Goal: Information Seeking & Learning: Learn about a topic

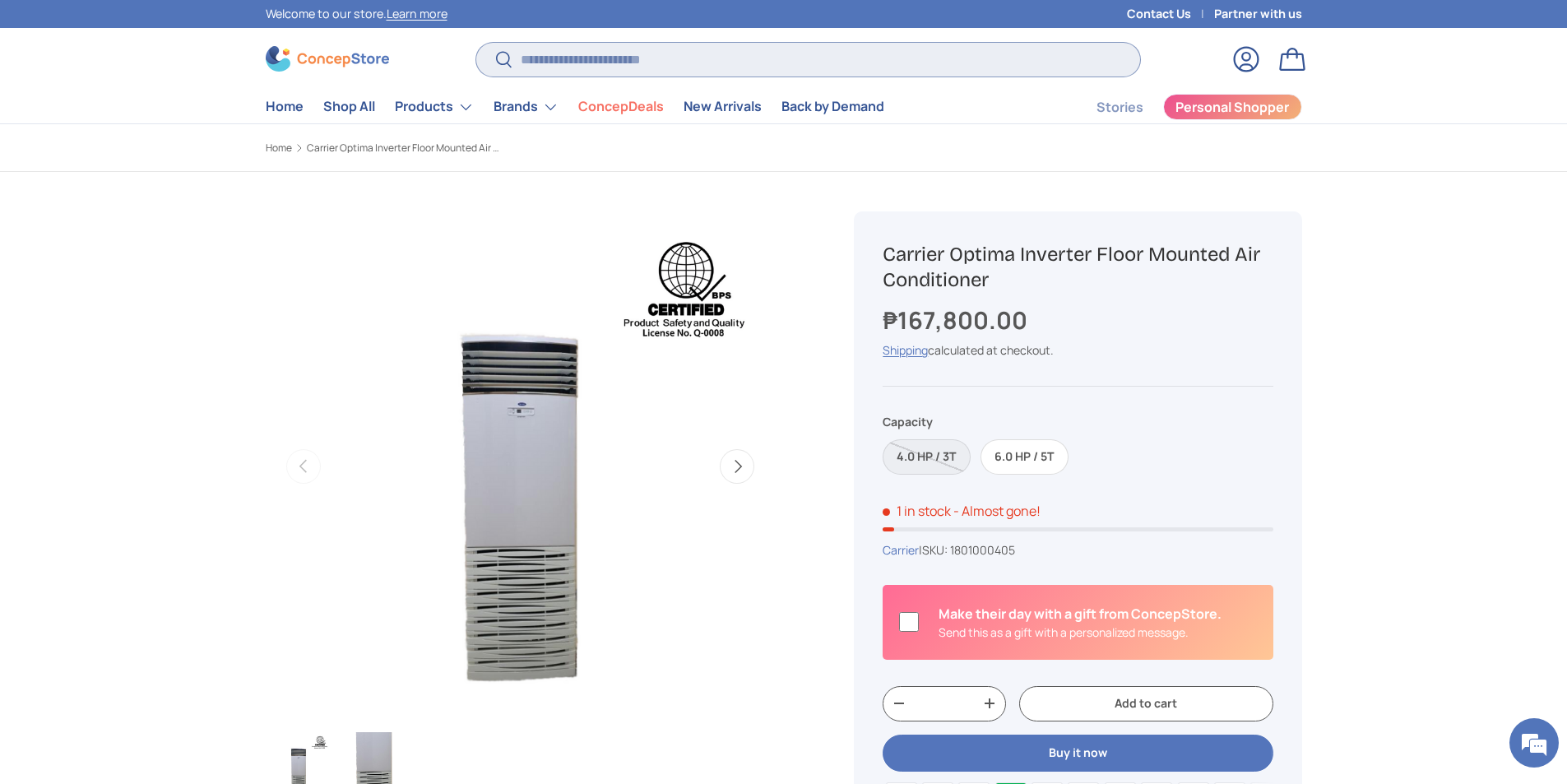
click at [662, 75] on input "Search" at bounding box center [807, 59] width 663 height 33
paste input "**********"
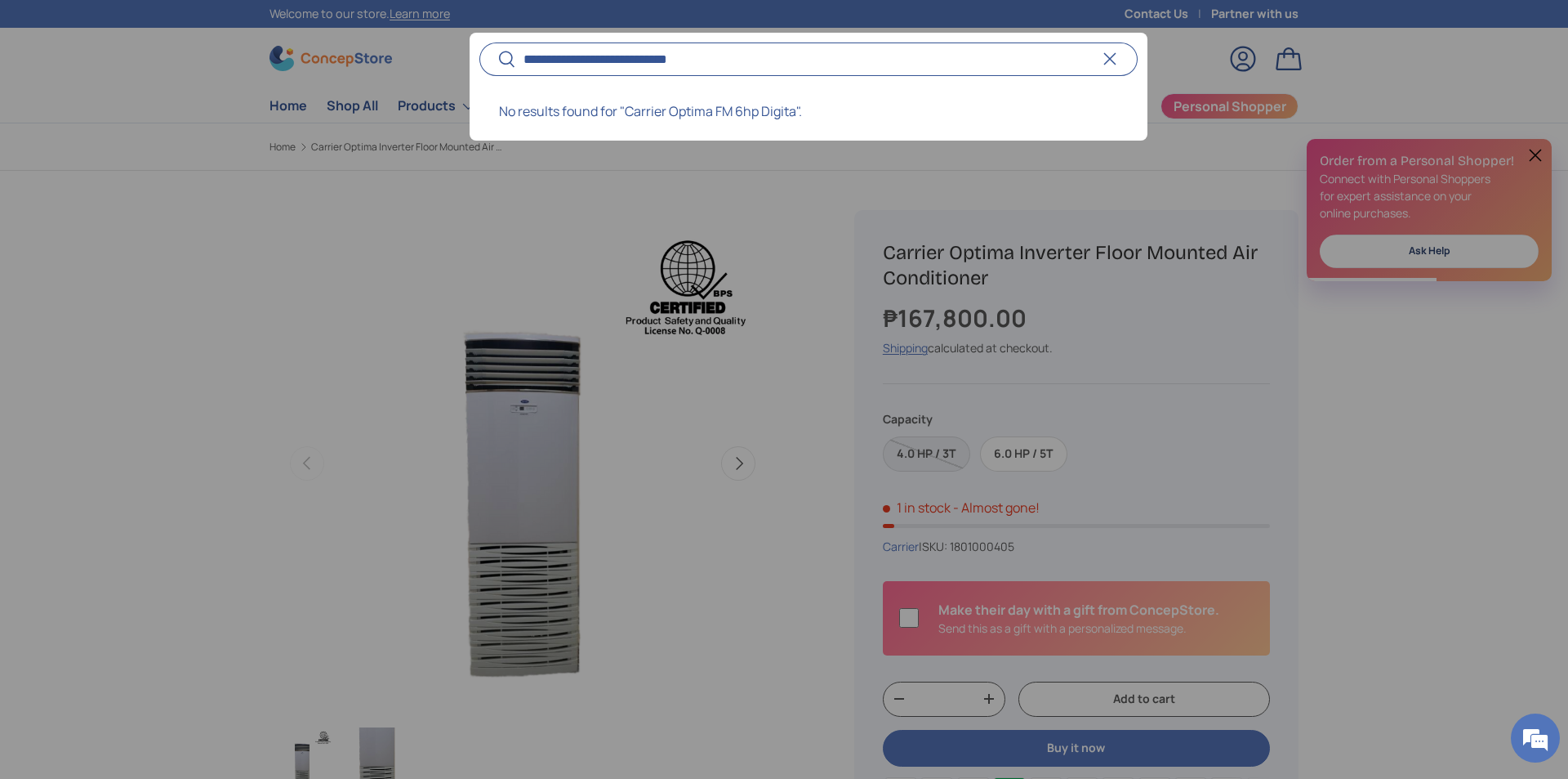
type input "**********"
click at [480, 41] on button "Search" at bounding box center [497, 59] width 37 height 39
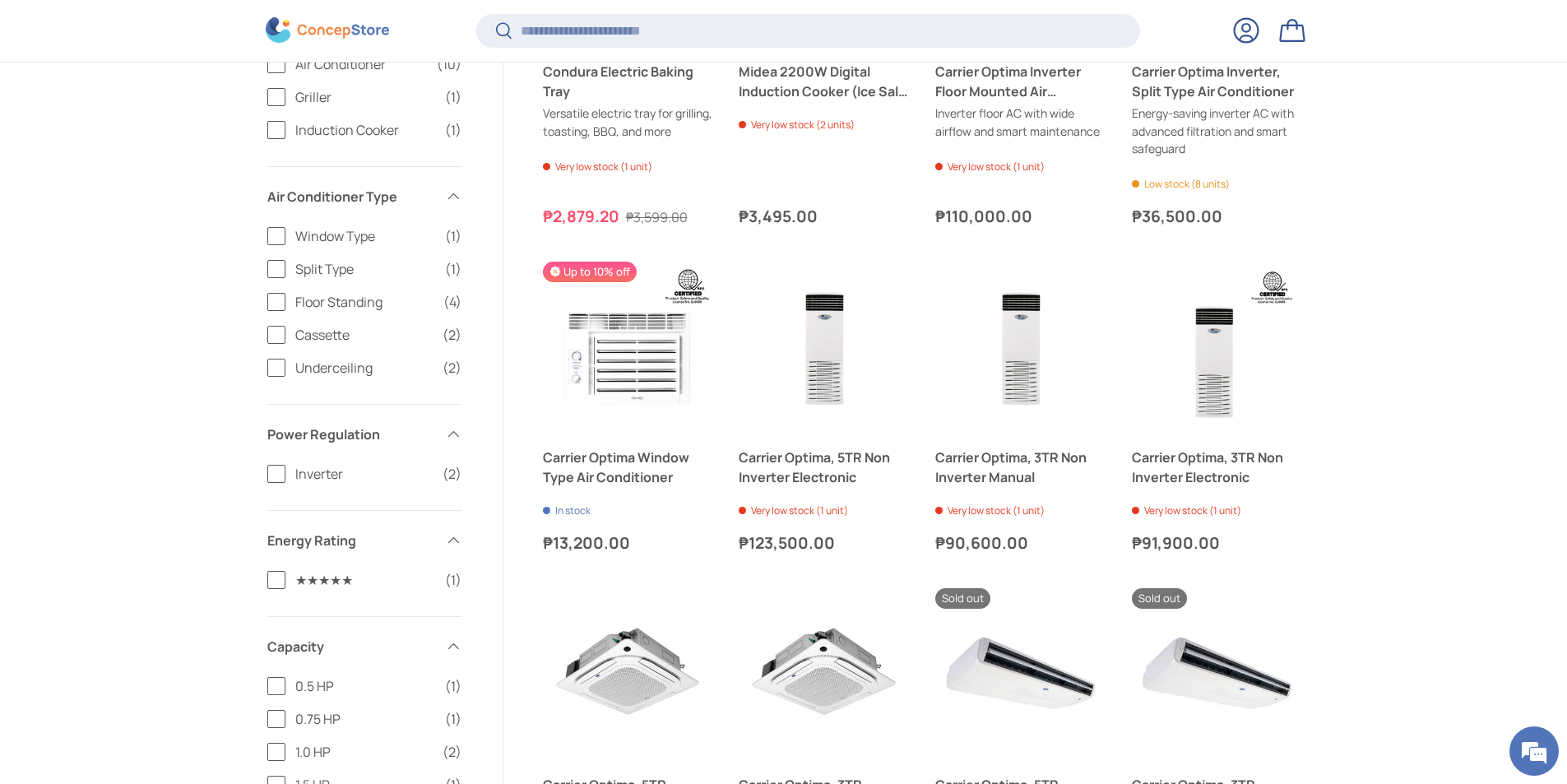
scroll to position [436, 0]
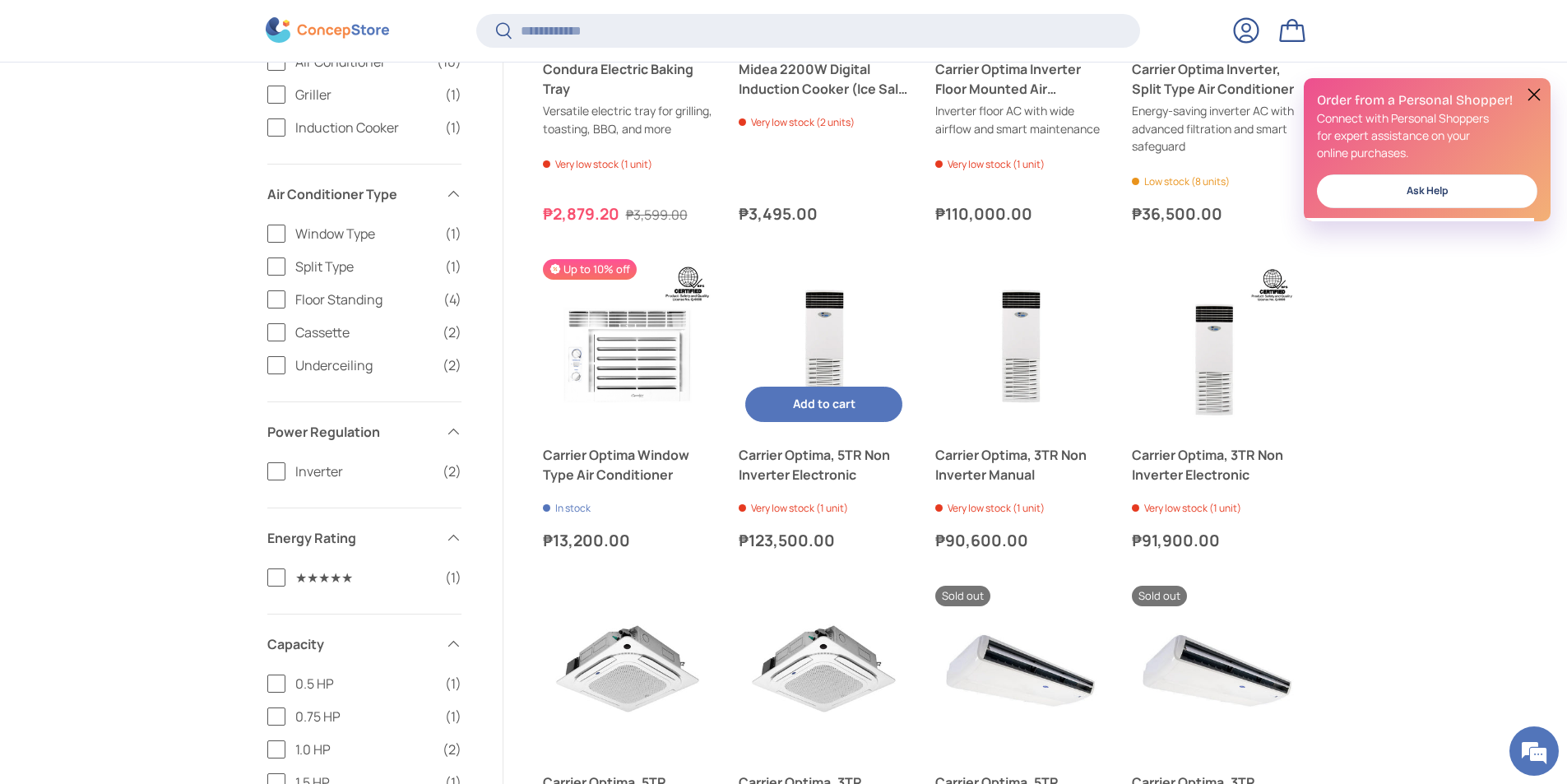
click at [821, 479] on link "Carrier Optima, 5TR Non Inverter Electronic" at bounding box center [823, 465] width 170 height 40
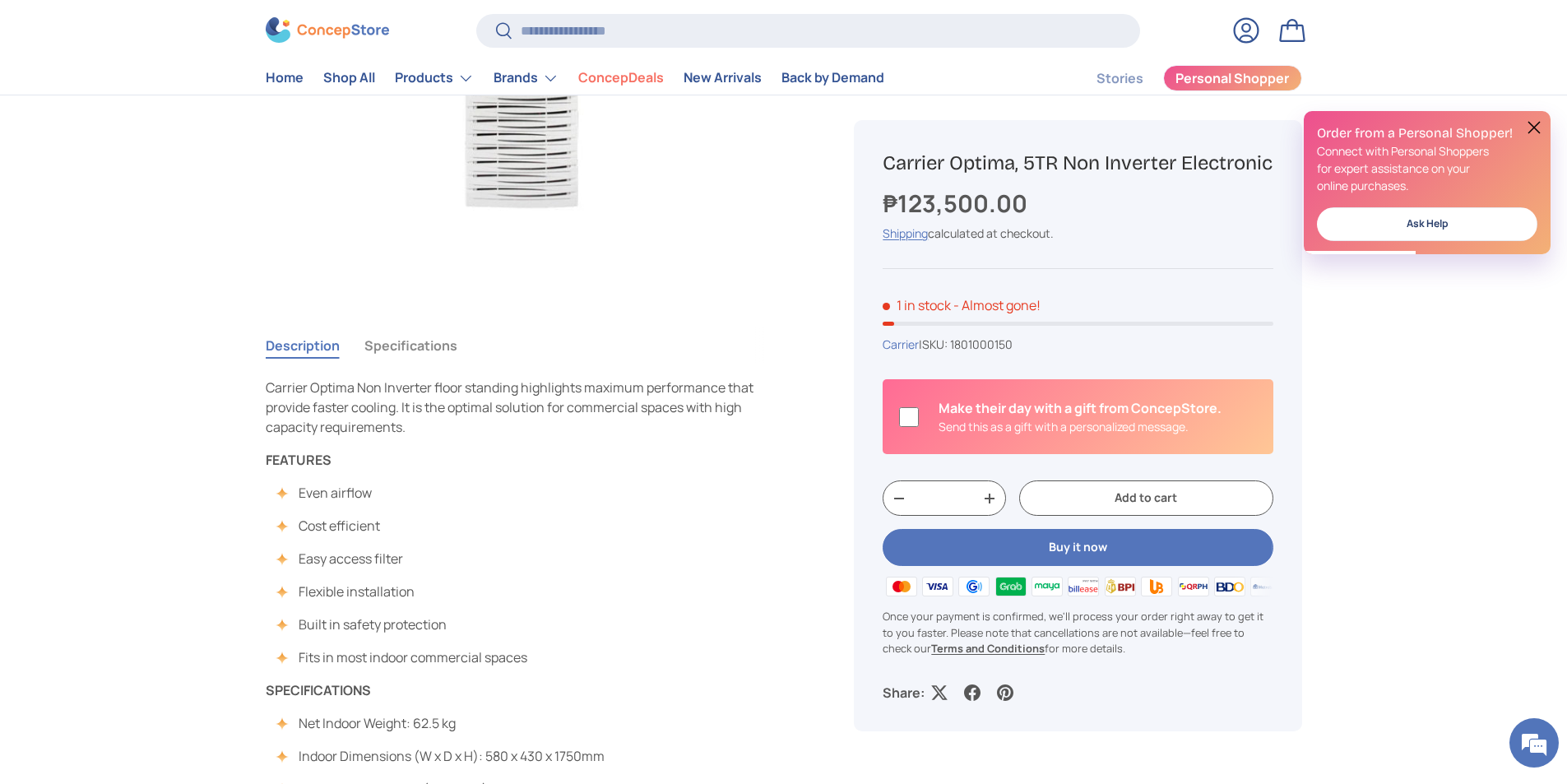
scroll to position [414, 0]
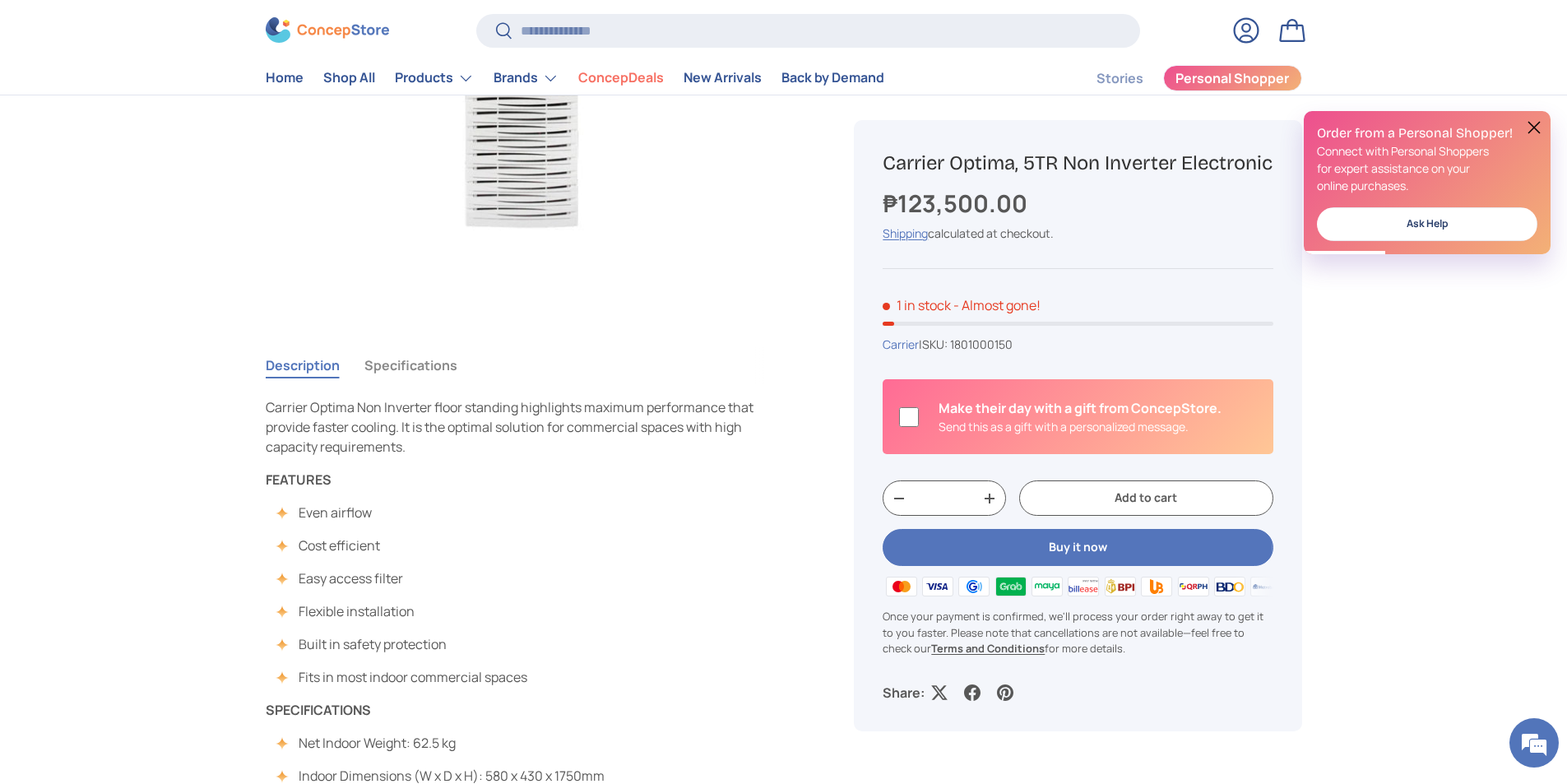
click at [405, 369] on button "Specifications" at bounding box center [411, 365] width 93 height 38
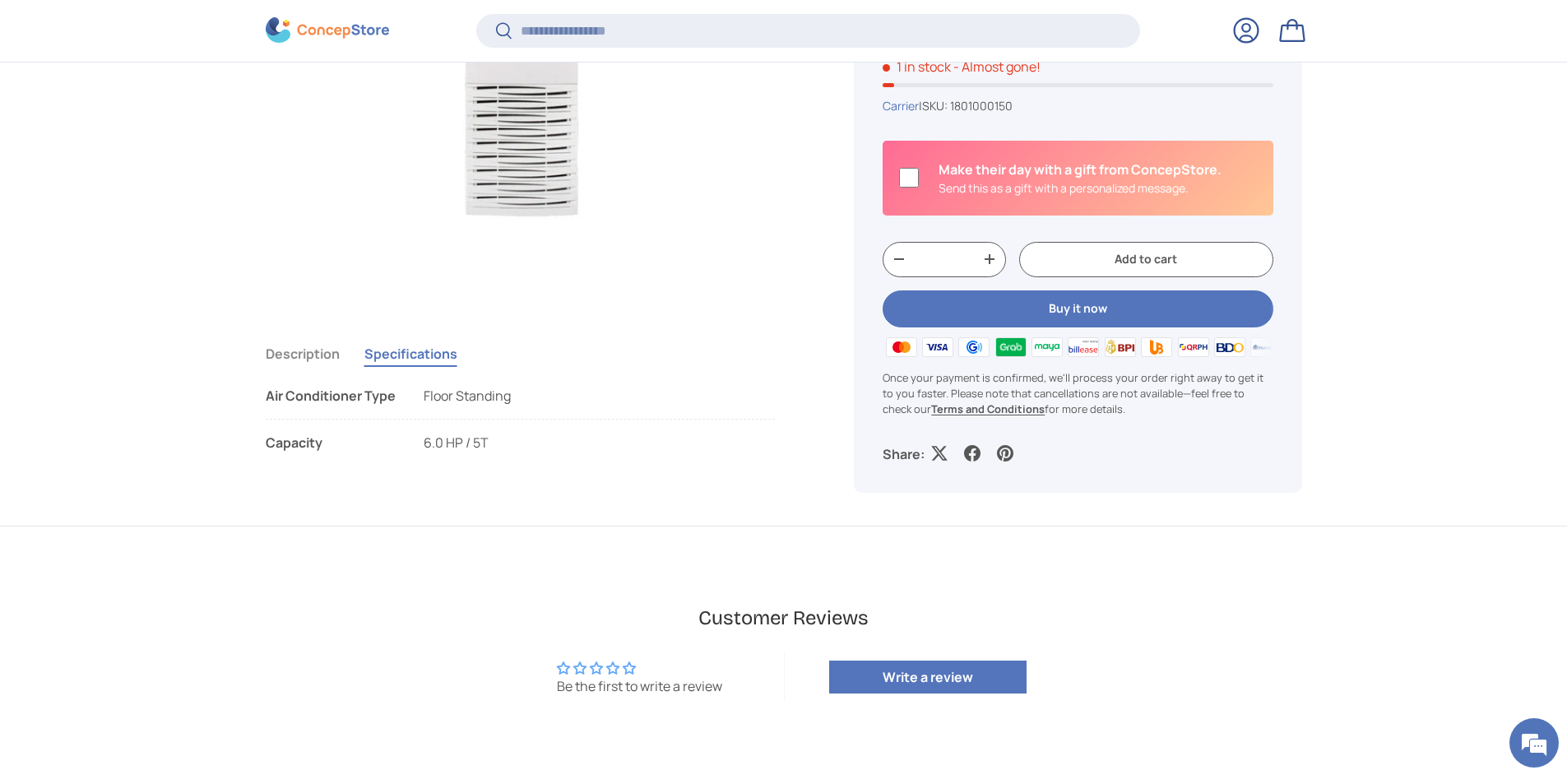
scroll to position [448, 0]
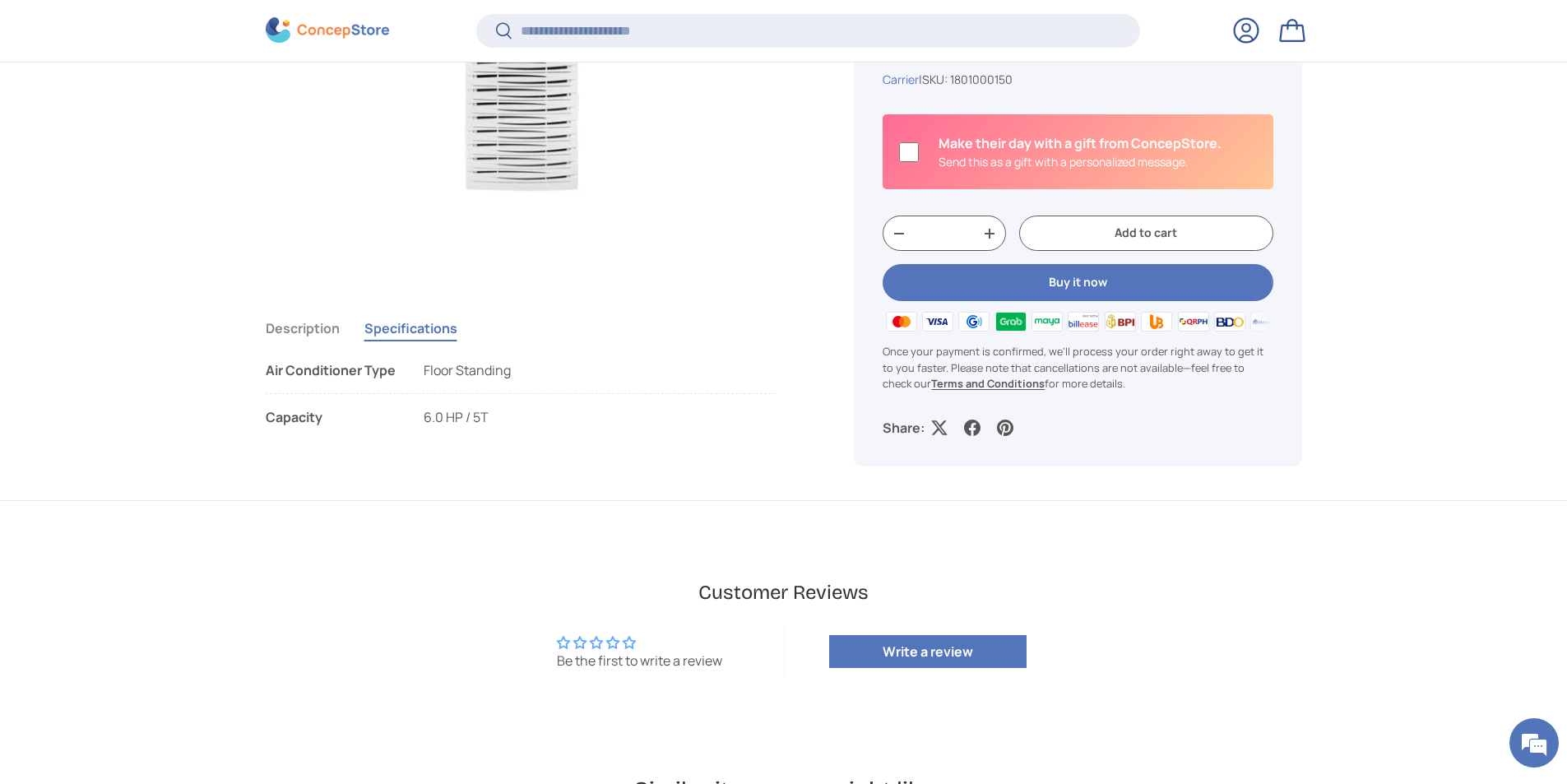
click at [283, 339] on button "Description" at bounding box center [302, 328] width 74 height 38
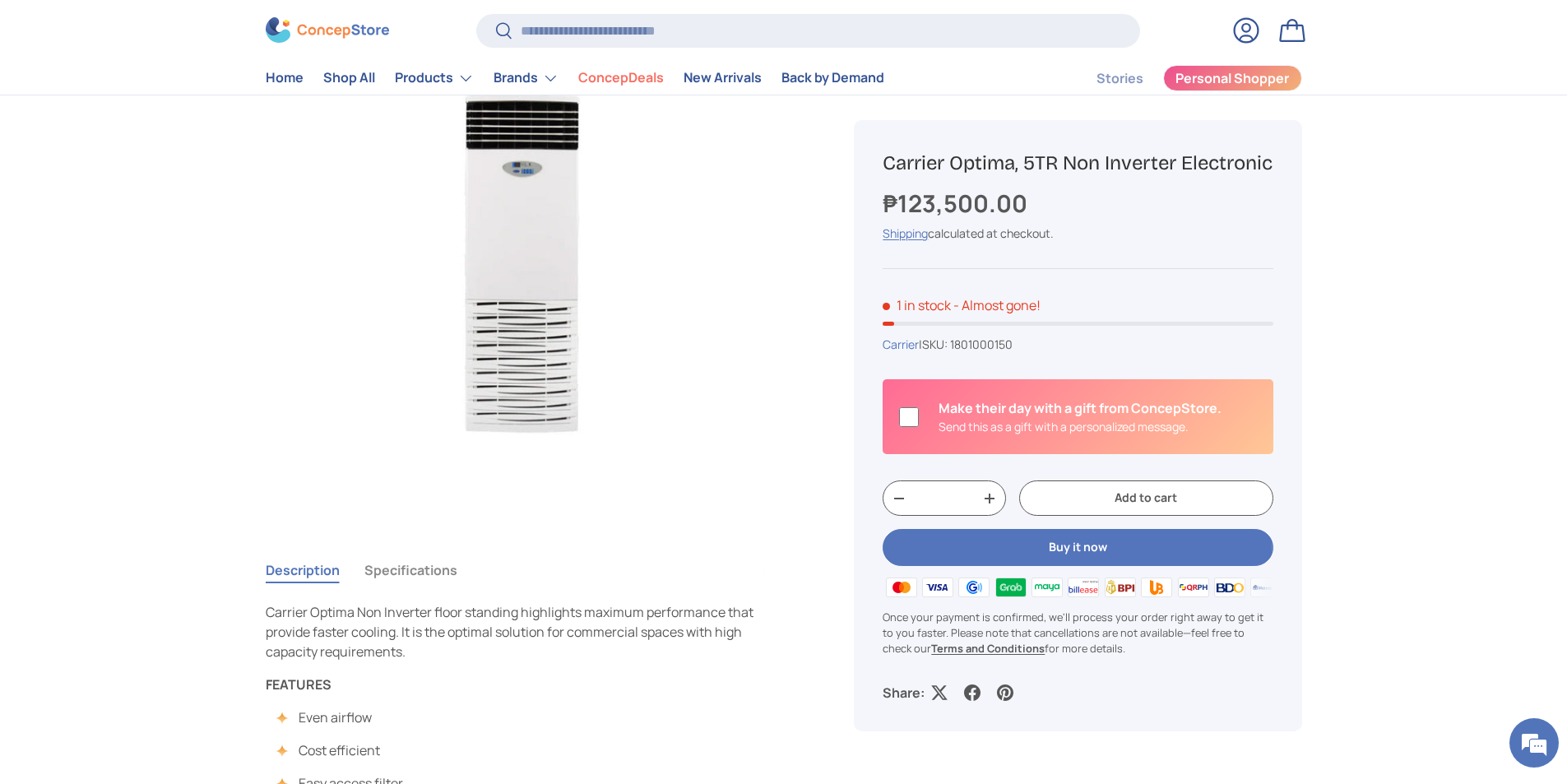
scroll to position [182, 0]
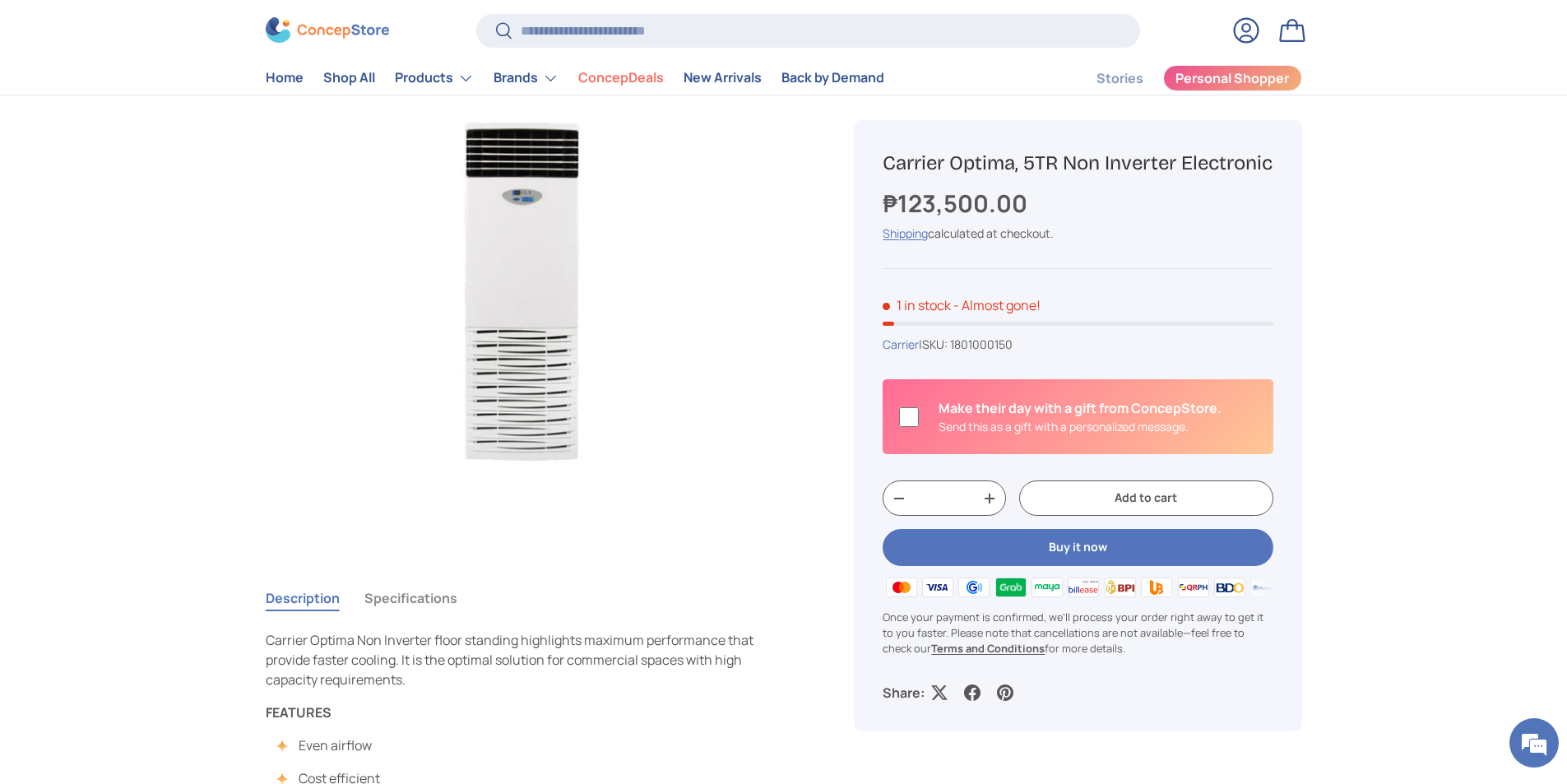
click at [430, 607] on button "Specifications" at bounding box center [411, 598] width 93 height 38
